Goal: Task Accomplishment & Management: Use online tool/utility

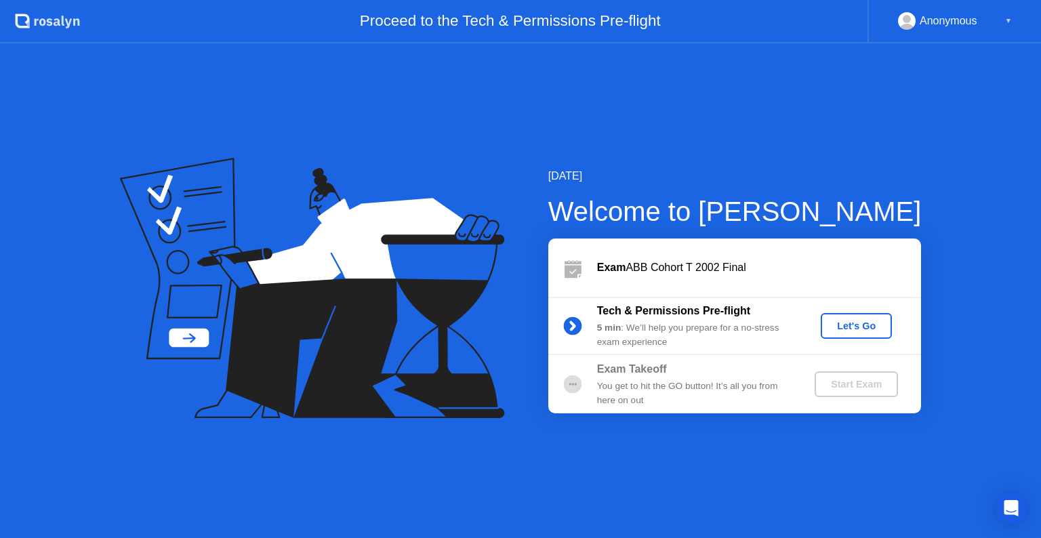
click at [873, 320] on div "Let's Go" at bounding box center [856, 325] width 60 height 11
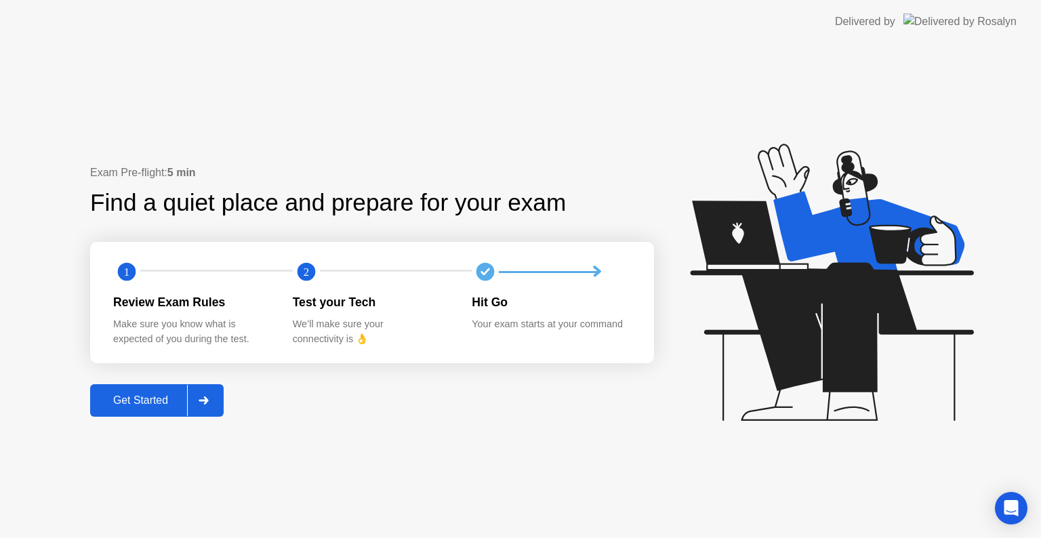
click at [148, 379] on div "Exam Pre-flight: 5 min Find a quiet place and prepare for your exam 1 2 Review …" at bounding box center [372, 291] width 564 height 253
click at [148, 394] on div "Get Started" at bounding box center [140, 400] width 93 height 12
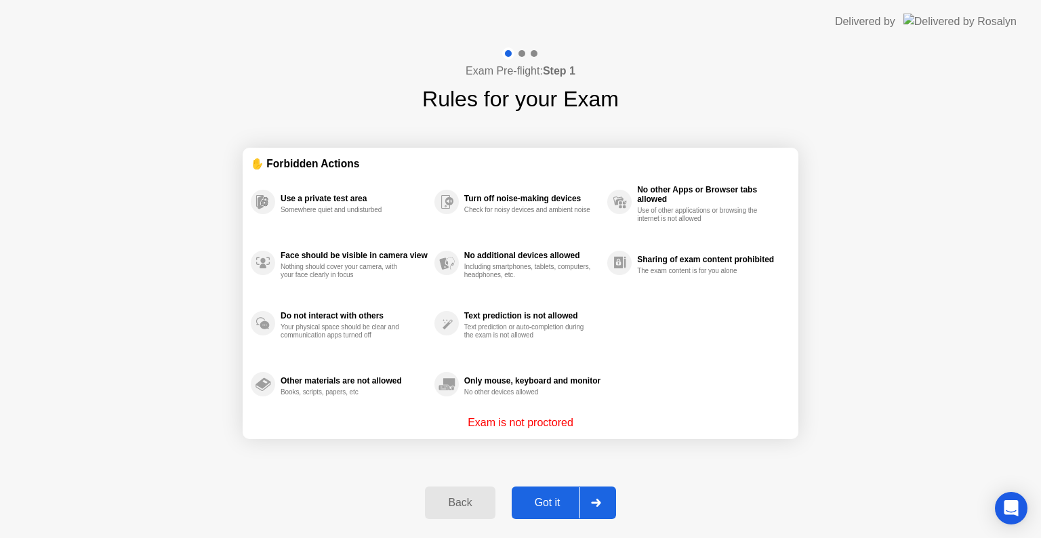
click at [540, 482] on div "Back Got it" at bounding box center [520, 503] width 207 height 62
click at [542, 492] on button "Got it" at bounding box center [564, 502] width 104 height 33
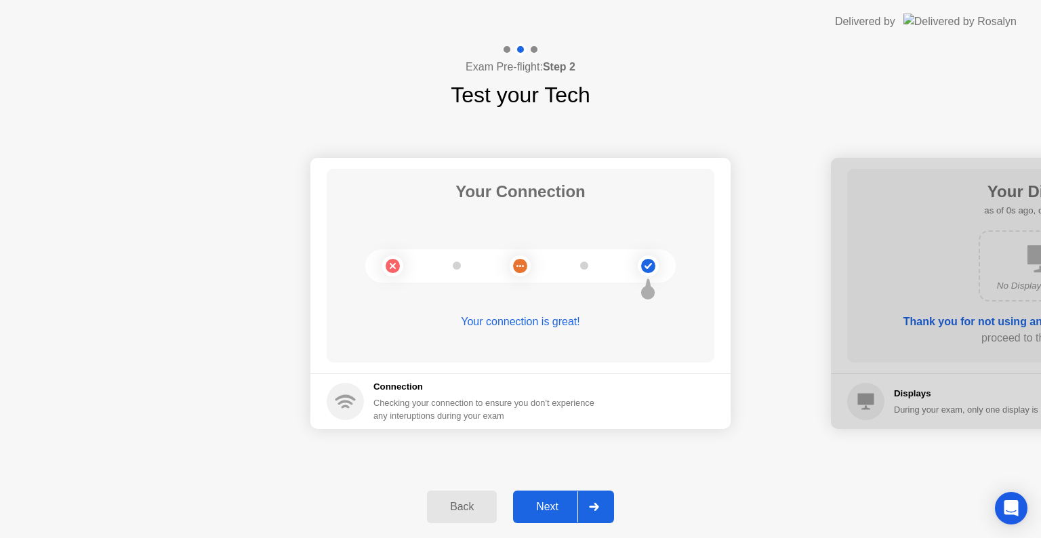
click at [542, 492] on button "Next" at bounding box center [563, 507] width 101 height 33
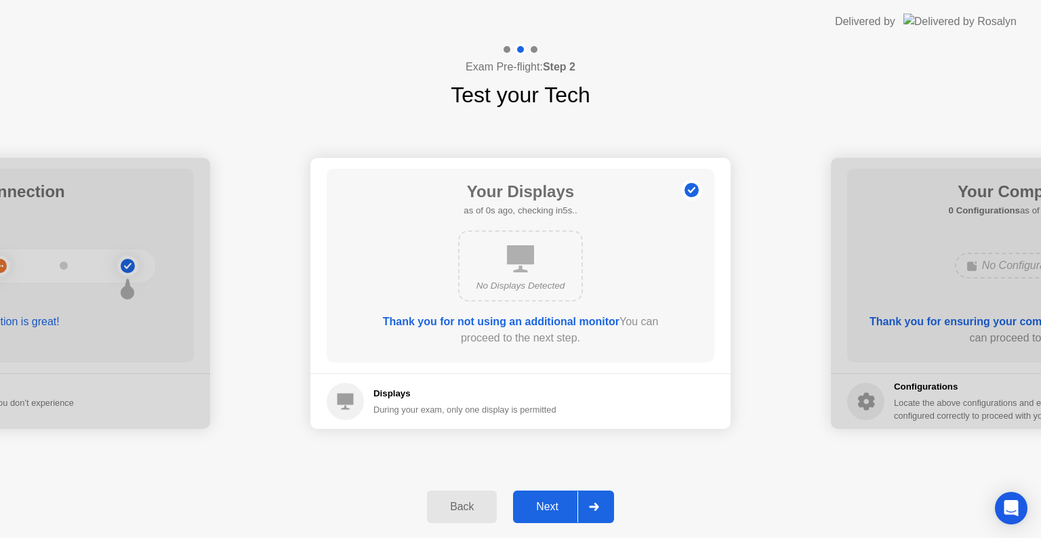
click at [542, 492] on button "Next" at bounding box center [563, 507] width 101 height 33
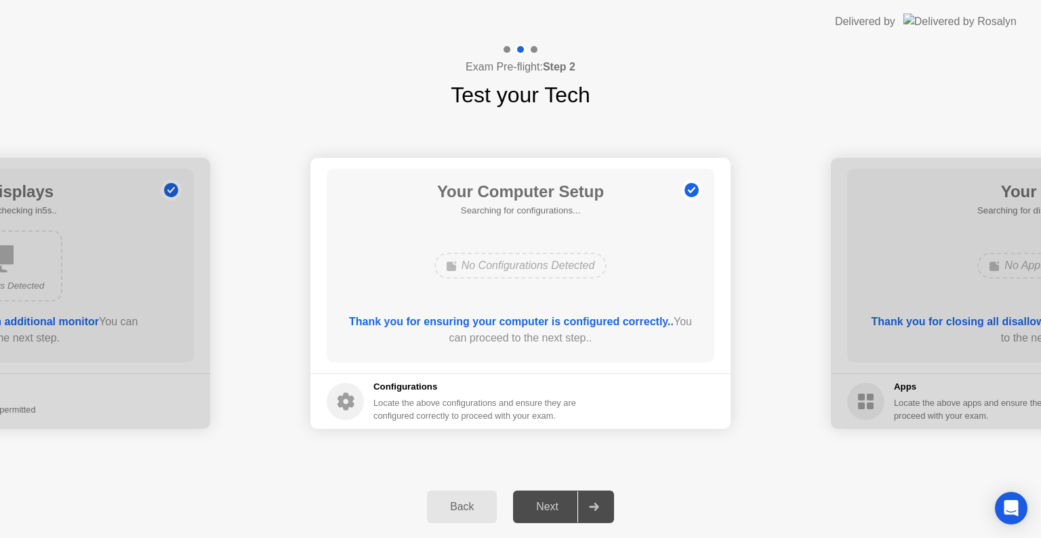
click at [542, 492] on button "Next" at bounding box center [563, 507] width 101 height 33
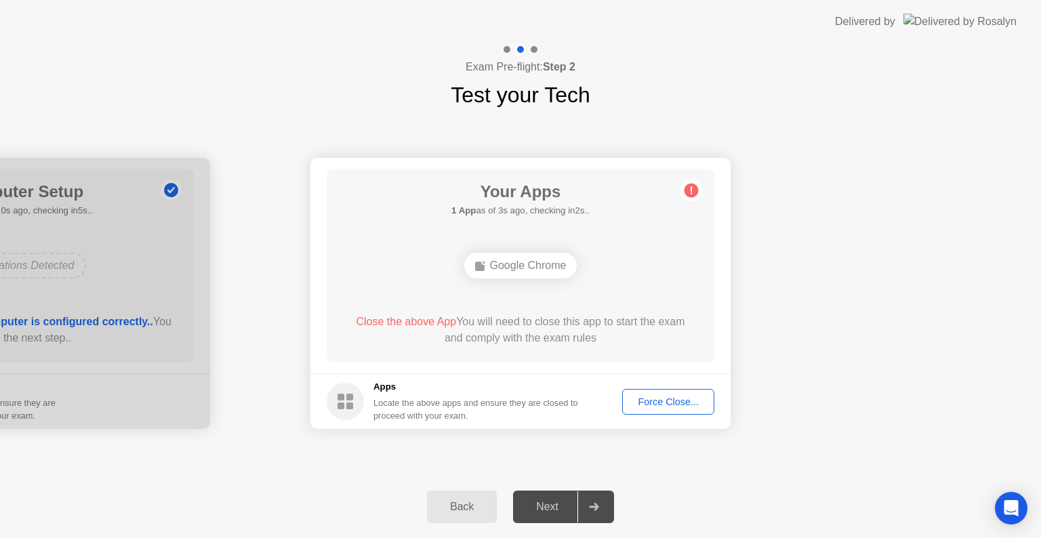
click at [655, 393] on button "Force Close..." at bounding box center [668, 402] width 92 height 26
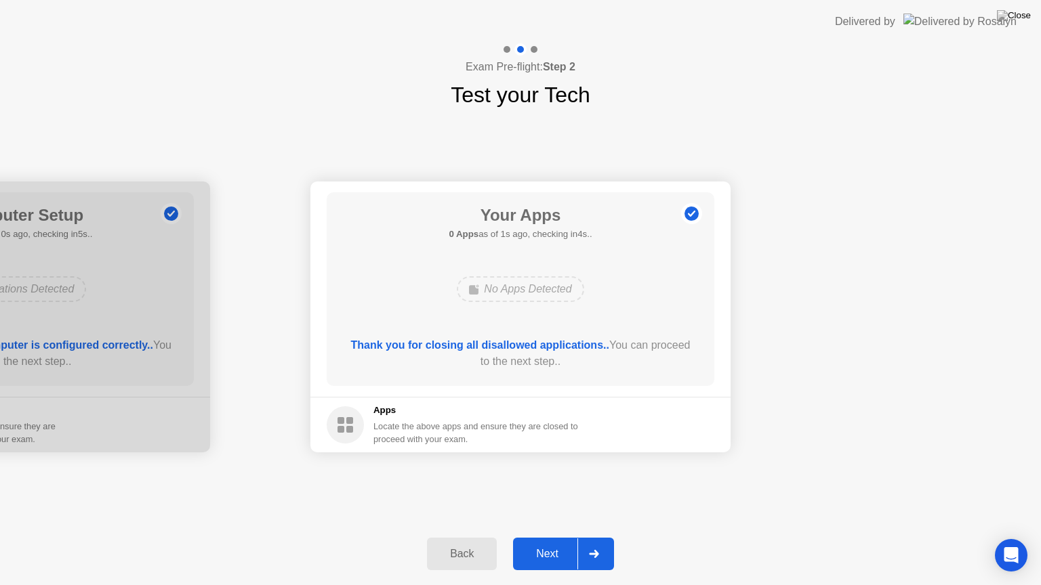
click at [569, 537] on button "Next" at bounding box center [563, 554] width 101 height 33
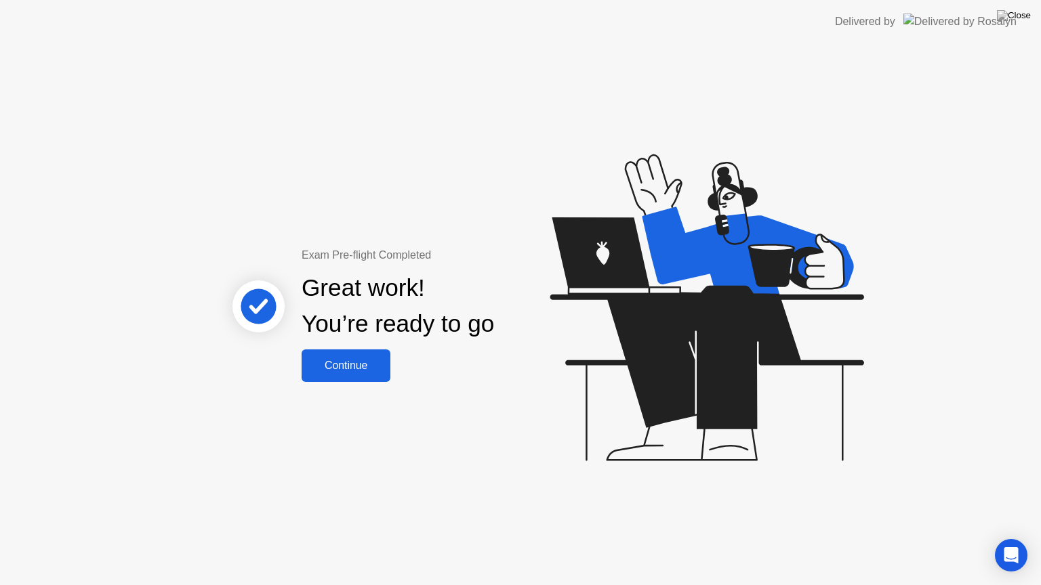
click at [296, 346] on icon at bounding box center [258, 307] width 86 height 86
click at [331, 374] on button "Continue" at bounding box center [346, 366] width 89 height 33
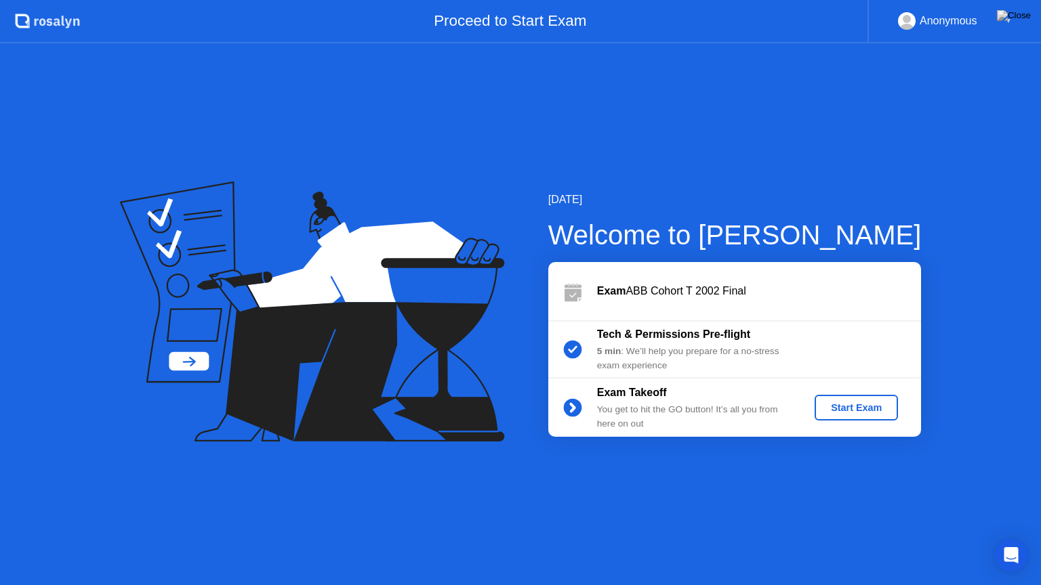
click at [838, 403] on div "Start Exam" at bounding box center [856, 407] width 72 height 11
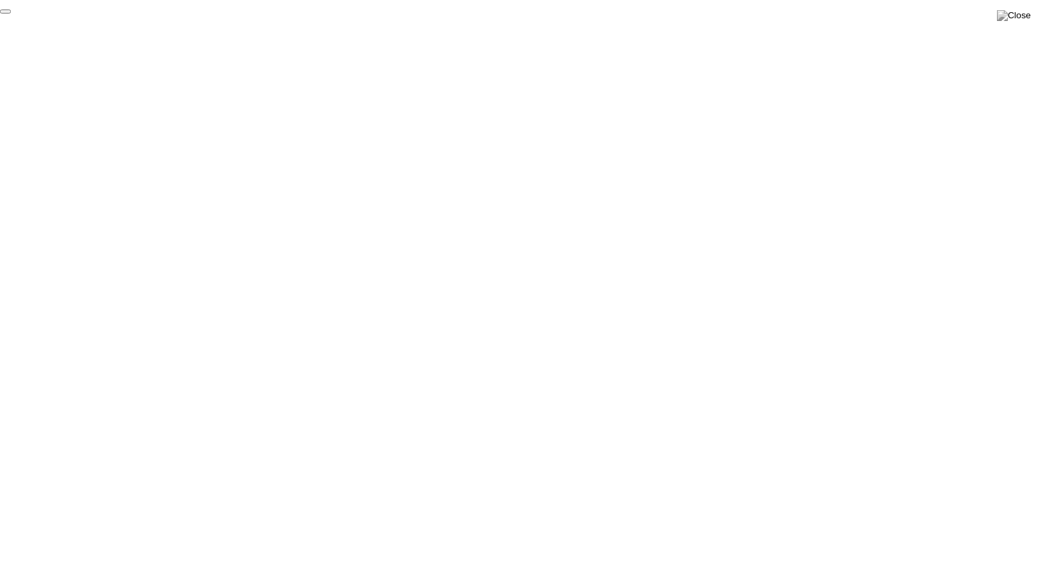
click at [11, 14] on button "End Proctoring Session" at bounding box center [5, 11] width 11 height 4
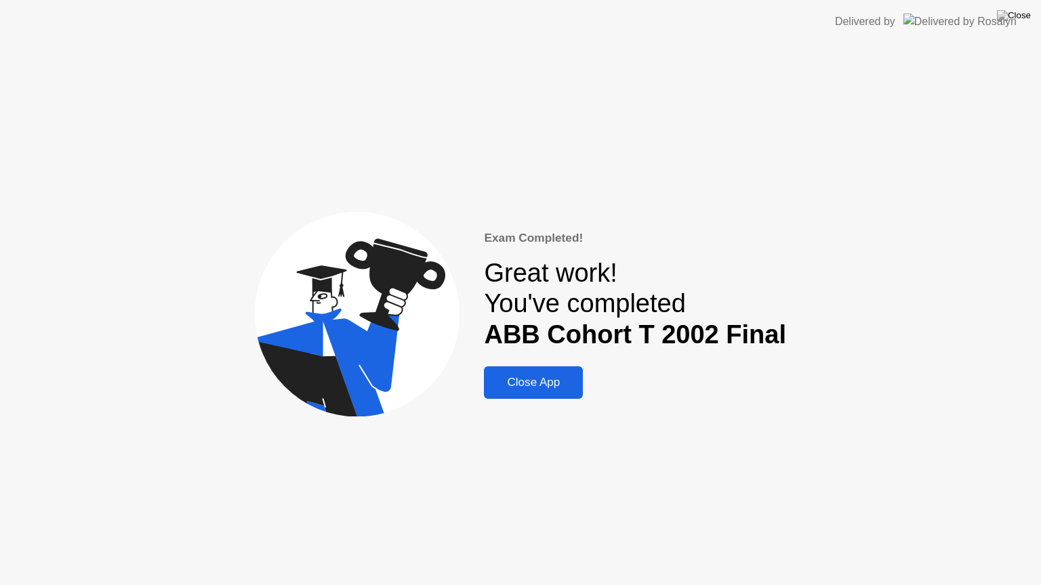
click at [541, 382] on div "Close App" at bounding box center [533, 383] width 91 height 14
